Goal: Transaction & Acquisition: Purchase product/service

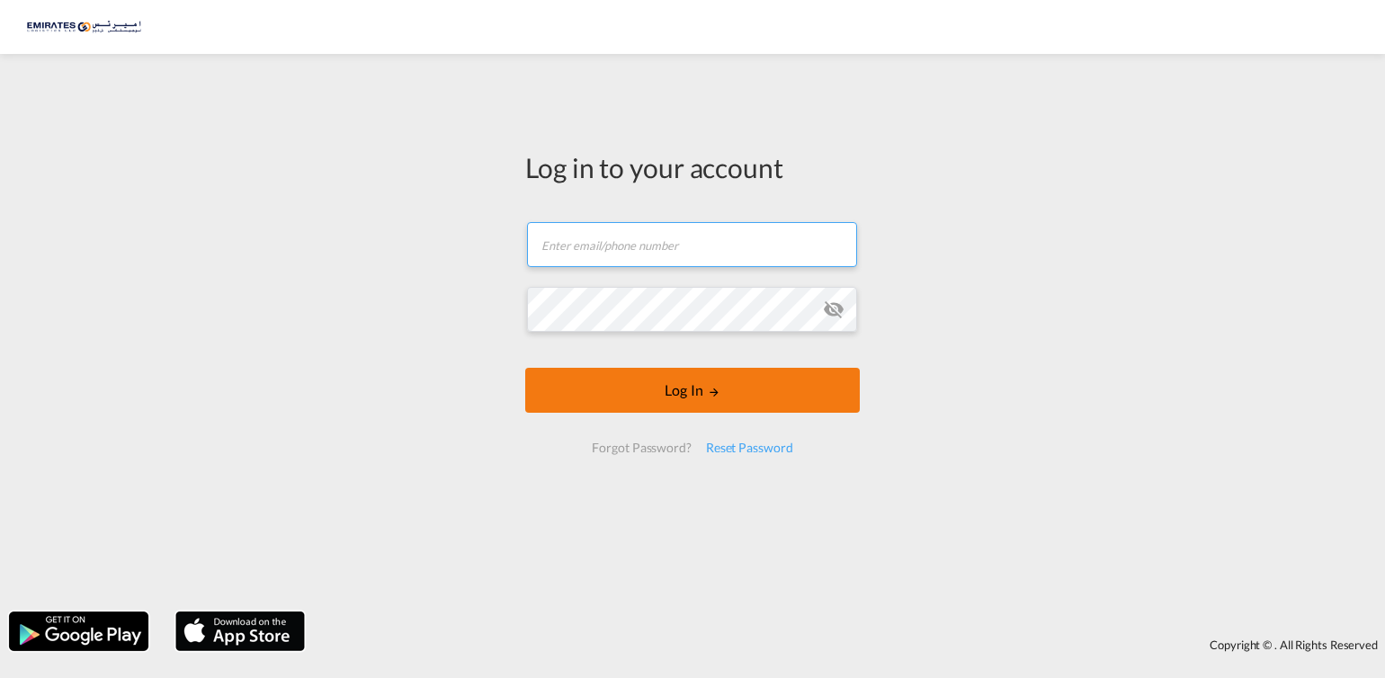
type input "[PERSON_NAME][EMAIL_ADDRESS][DOMAIN_NAME]"
click at [705, 398] on button "Log In" at bounding box center [692, 390] width 335 height 45
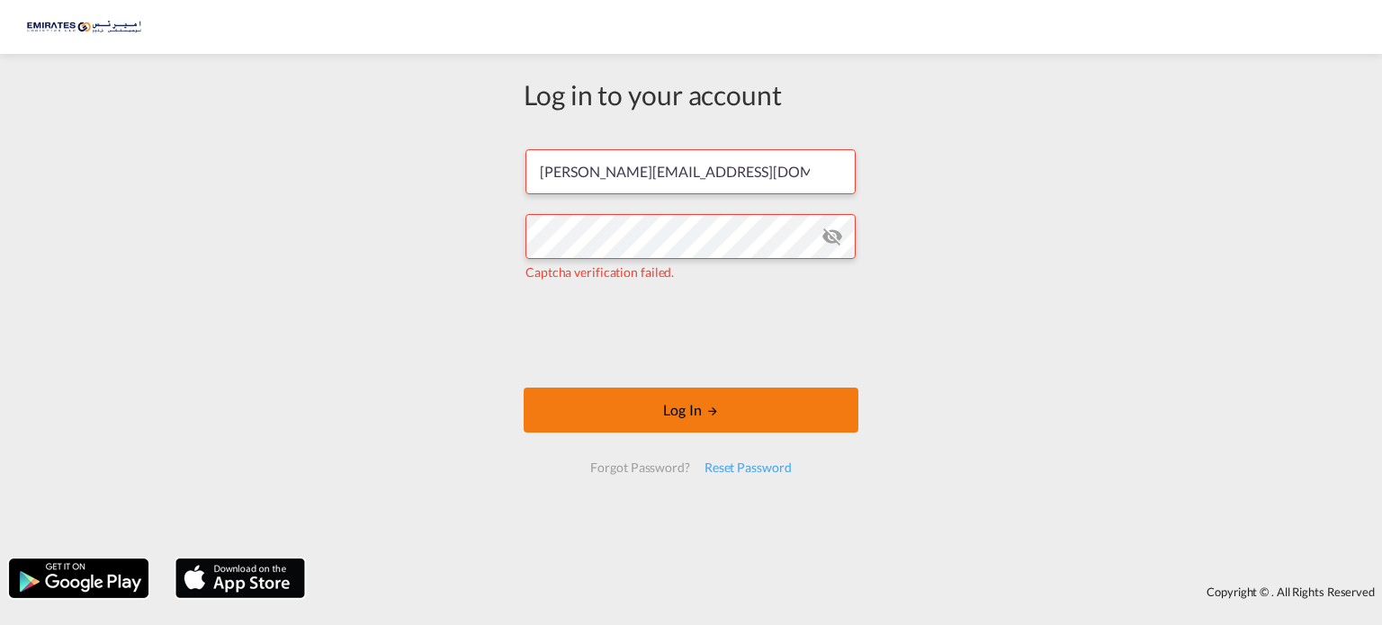
click at [694, 399] on button "Log In" at bounding box center [690, 410] width 335 height 45
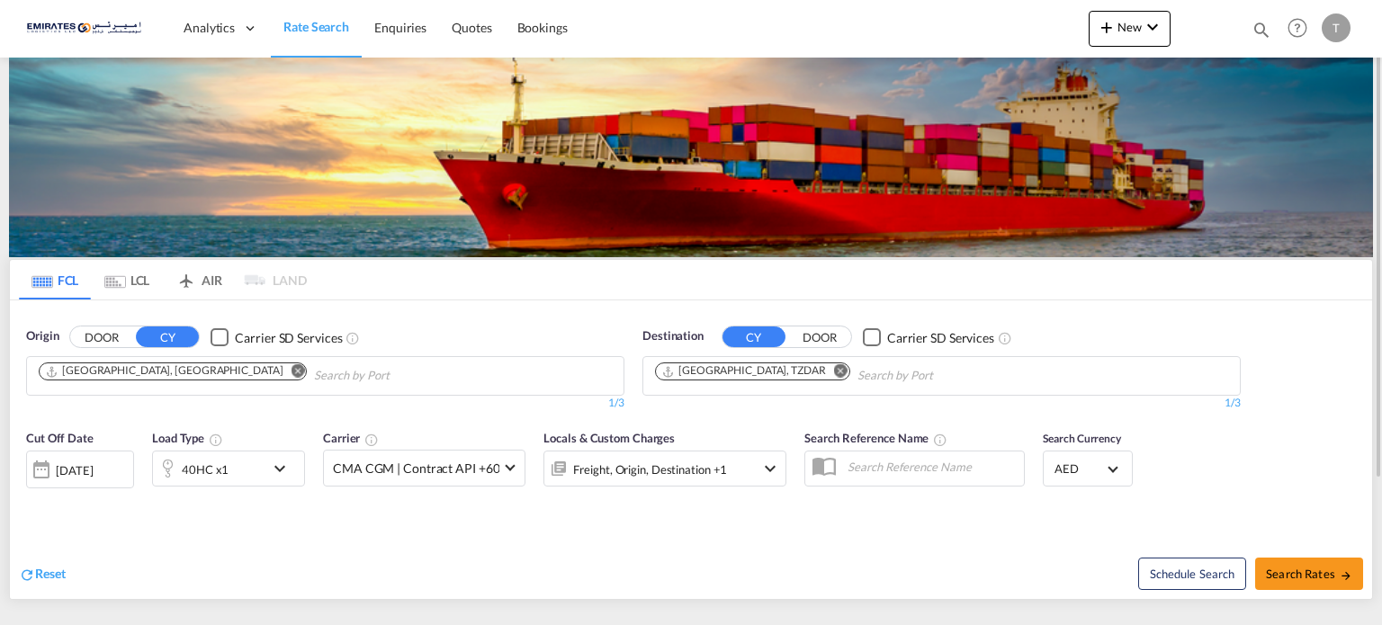
click at [834, 371] on md-icon "Remove" at bounding box center [840, 370] width 13 height 13
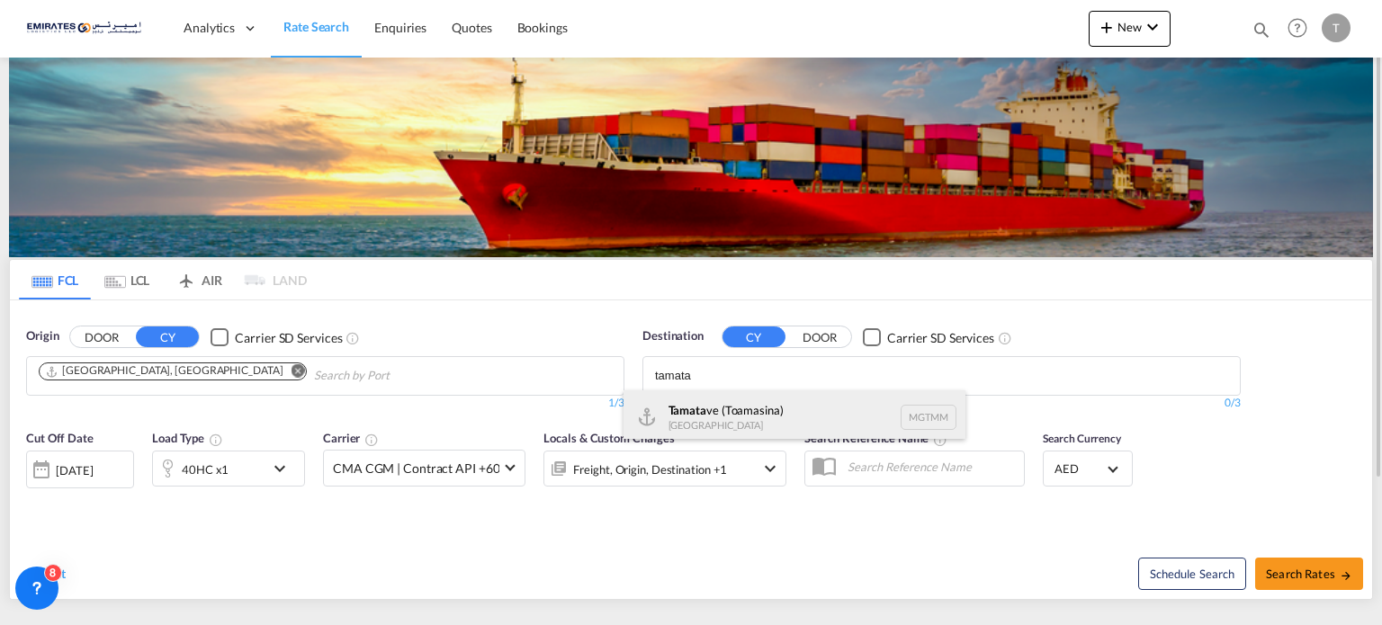
type input "tamata"
click at [723, 419] on div "Tamata ve (Toamasina) [GEOGRAPHIC_DATA] MGTMM" at bounding box center [794, 417] width 342 height 54
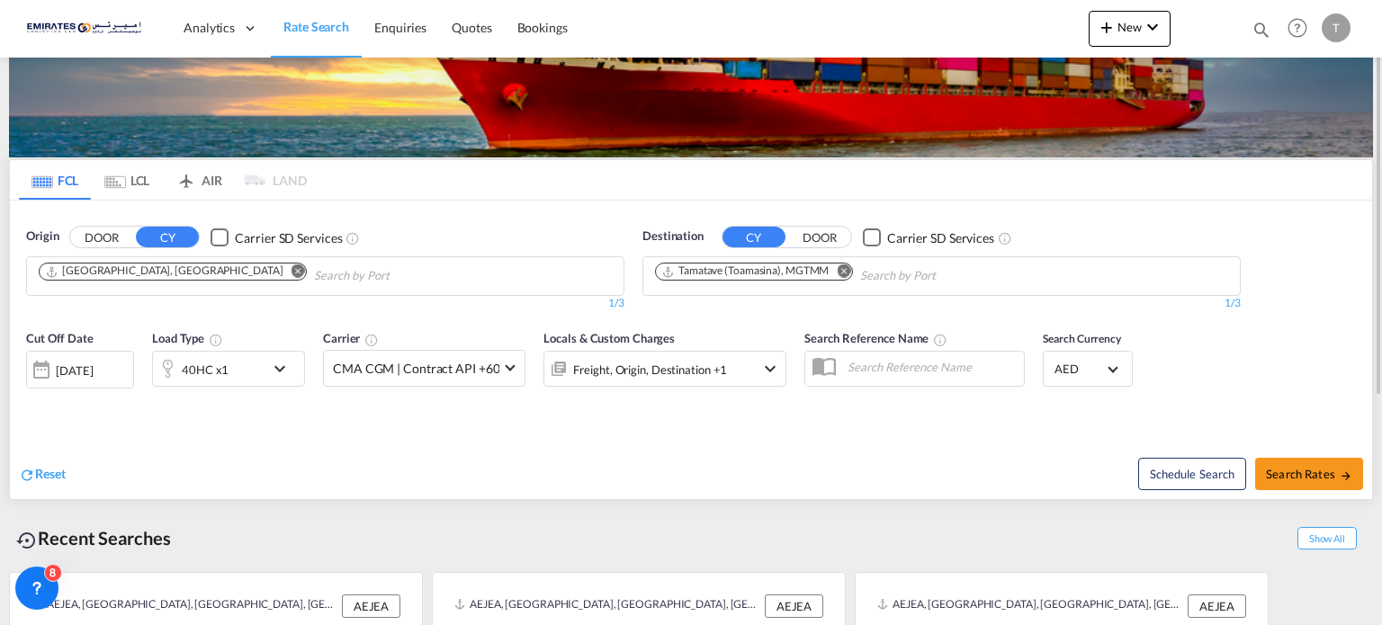
scroll to position [10, 0]
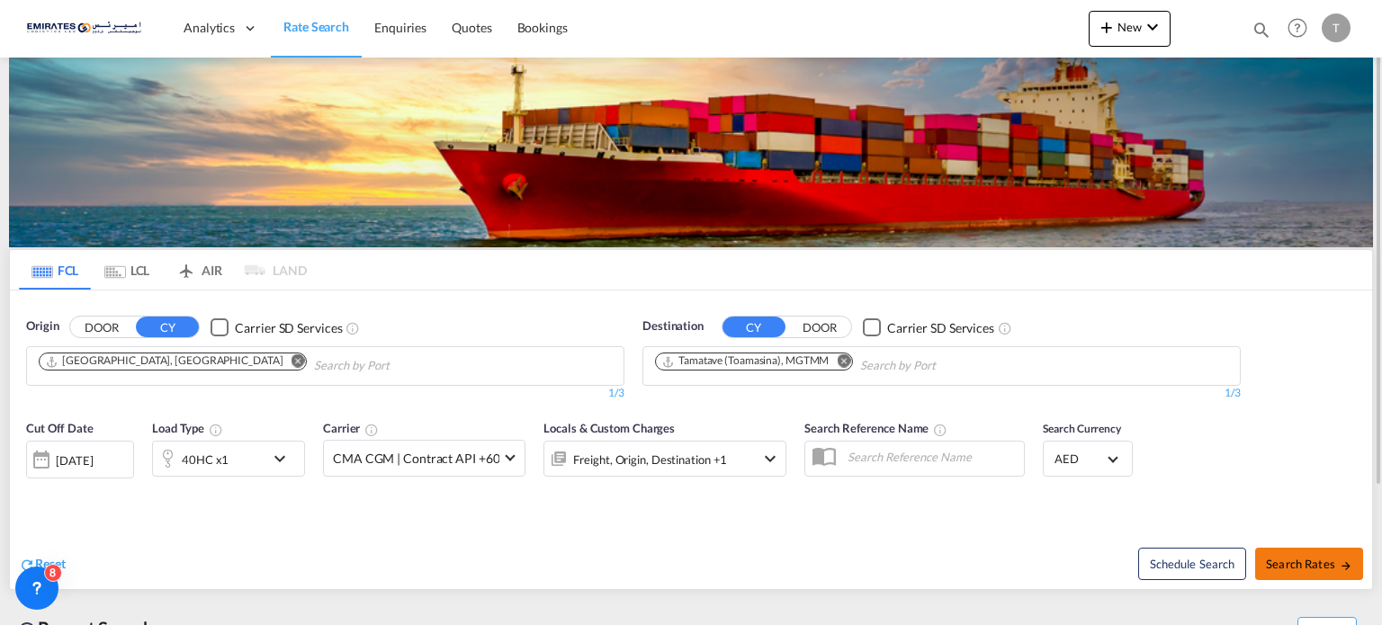
click at [1292, 564] on span "Search Rates" at bounding box center [1309, 564] width 86 height 14
type input "AEJEA to MGTMM / [DATE]"
